Goal: Learn about a topic

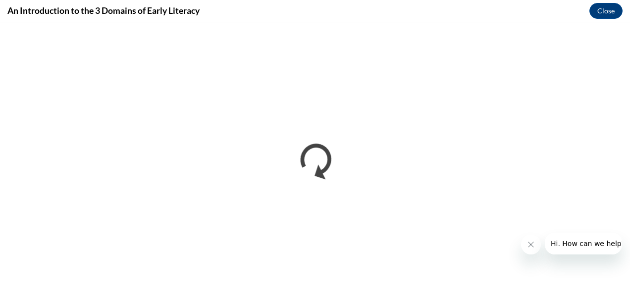
click at [532, 247] on icon "Close message from company" at bounding box center [531, 245] width 8 height 8
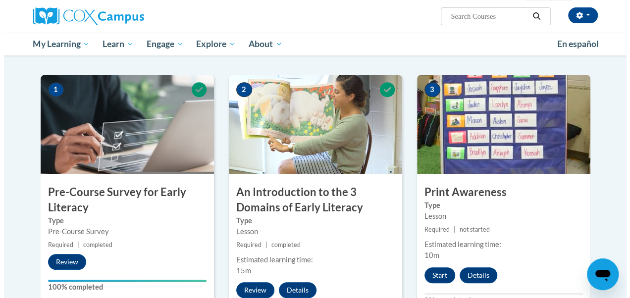
scroll to position [194, 0]
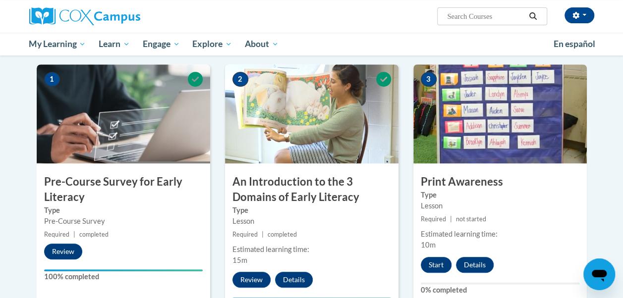
drag, startPoint x: 434, startPoint y: 261, endPoint x: 517, endPoint y: 278, distance: 84.5
click at [517, 278] on div "3 Print Awareness Type Lesson Required | not started Estimated learning time: 1…" at bounding box center [499, 192] width 173 height 256
click at [435, 267] on button "Start" at bounding box center [436, 265] width 31 height 16
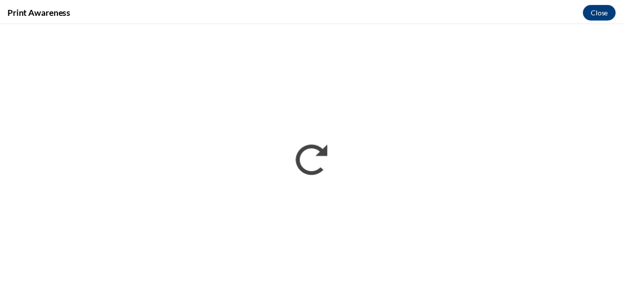
scroll to position [0, 0]
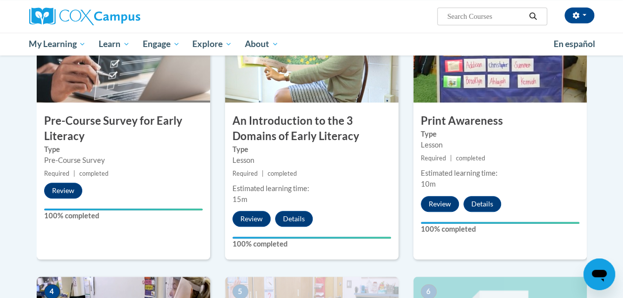
scroll to position [232, 0]
